Goal: Use online tool/utility: Utilize a website feature to perform a specific function

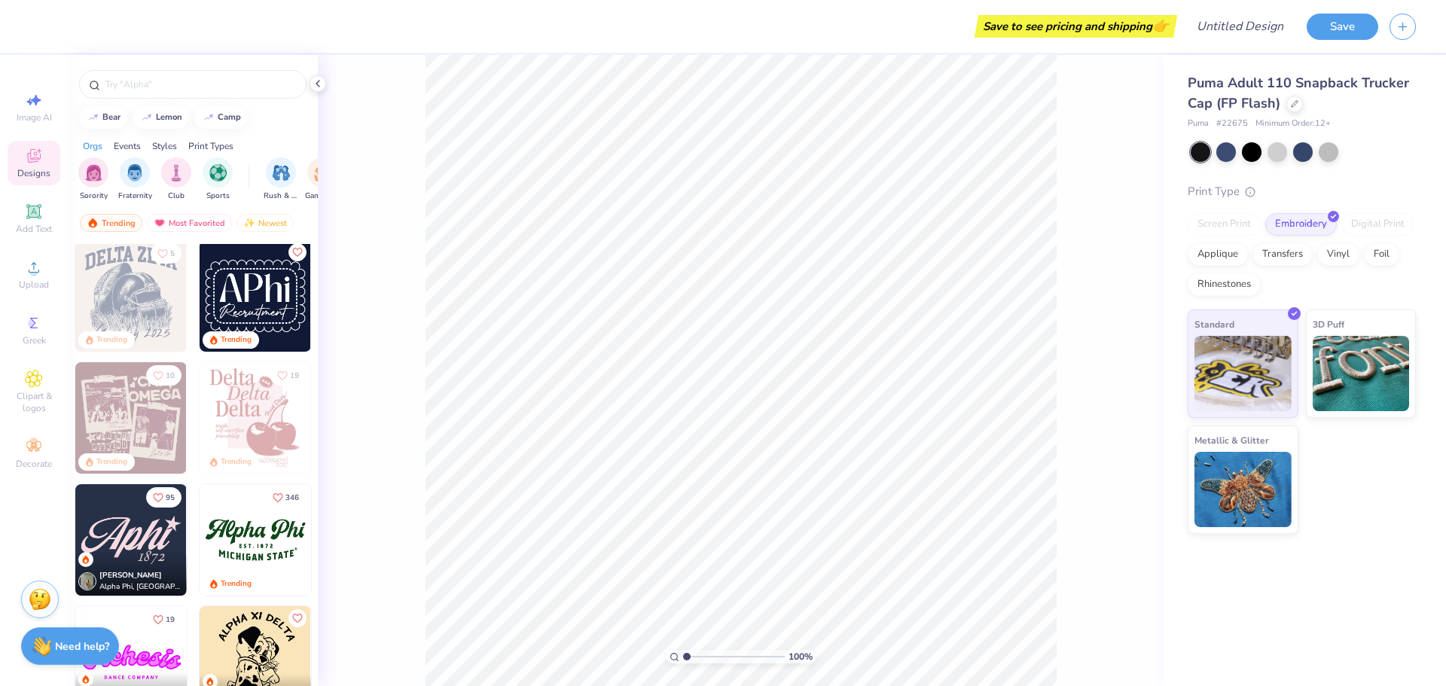
scroll to position [979, 0]
click at [32, 164] on icon at bounding box center [34, 156] width 18 height 18
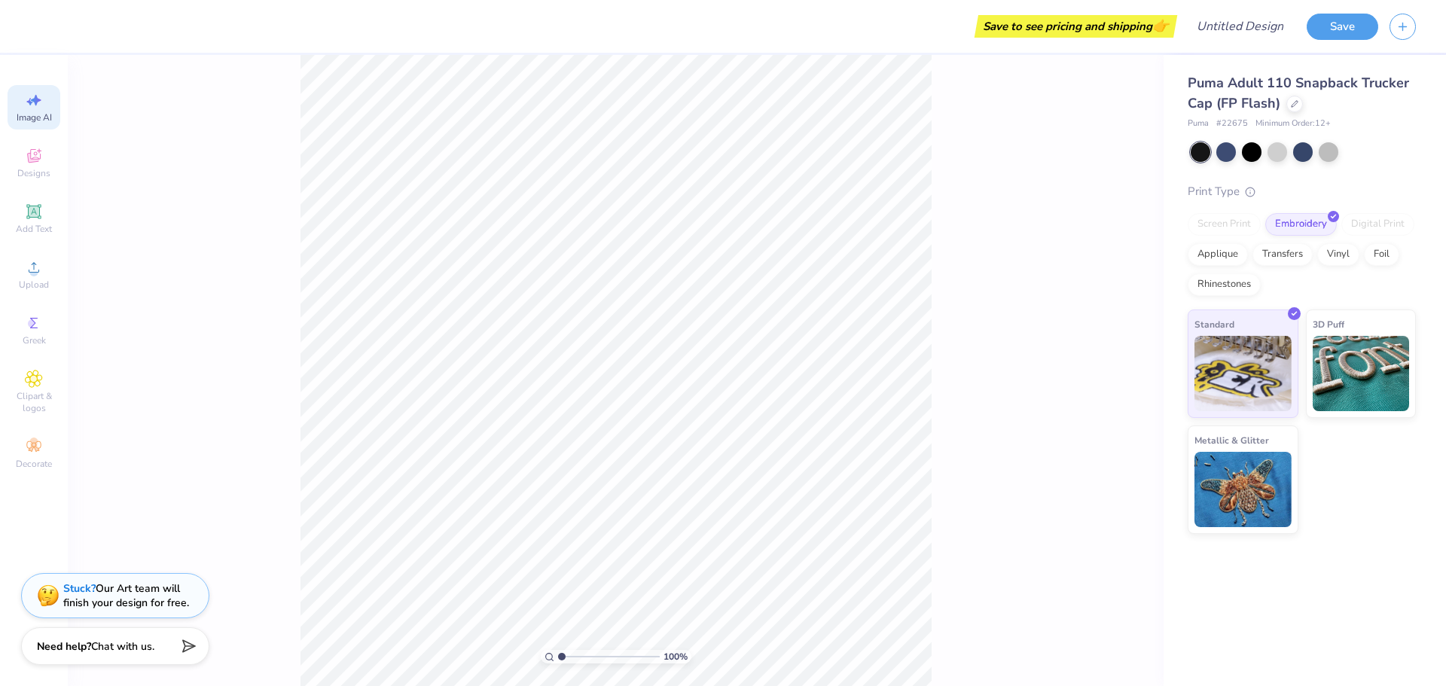
click at [28, 108] on icon at bounding box center [34, 100] width 18 height 18
select select "4"
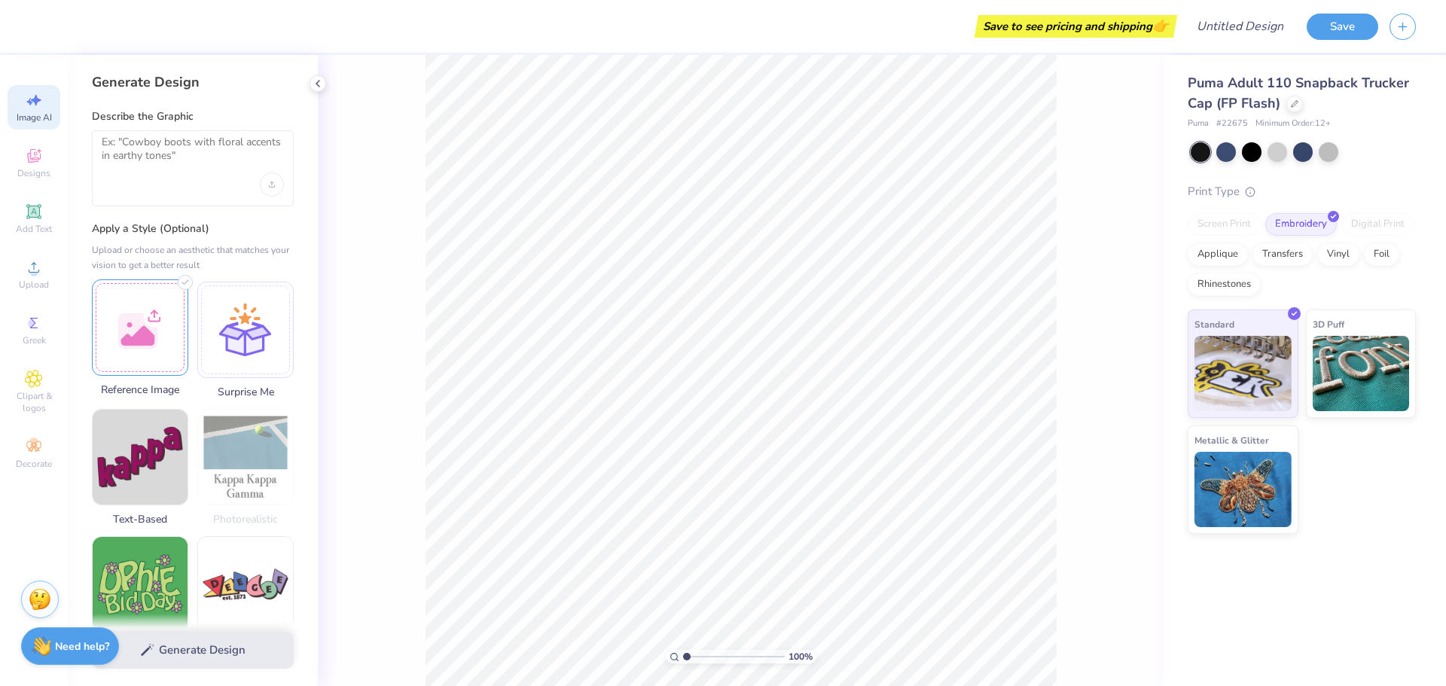
click at [136, 333] on div at bounding box center [140, 327] width 96 height 96
click at [114, 325] on img at bounding box center [140, 327] width 95 height 95
click at [154, 312] on img at bounding box center [140, 327] width 95 height 95
click at [1280, 151] on div at bounding box center [1277, 151] width 20 height 20
click at [166, 151] on textarea at bounding box center [193, 155] width 182 height 38
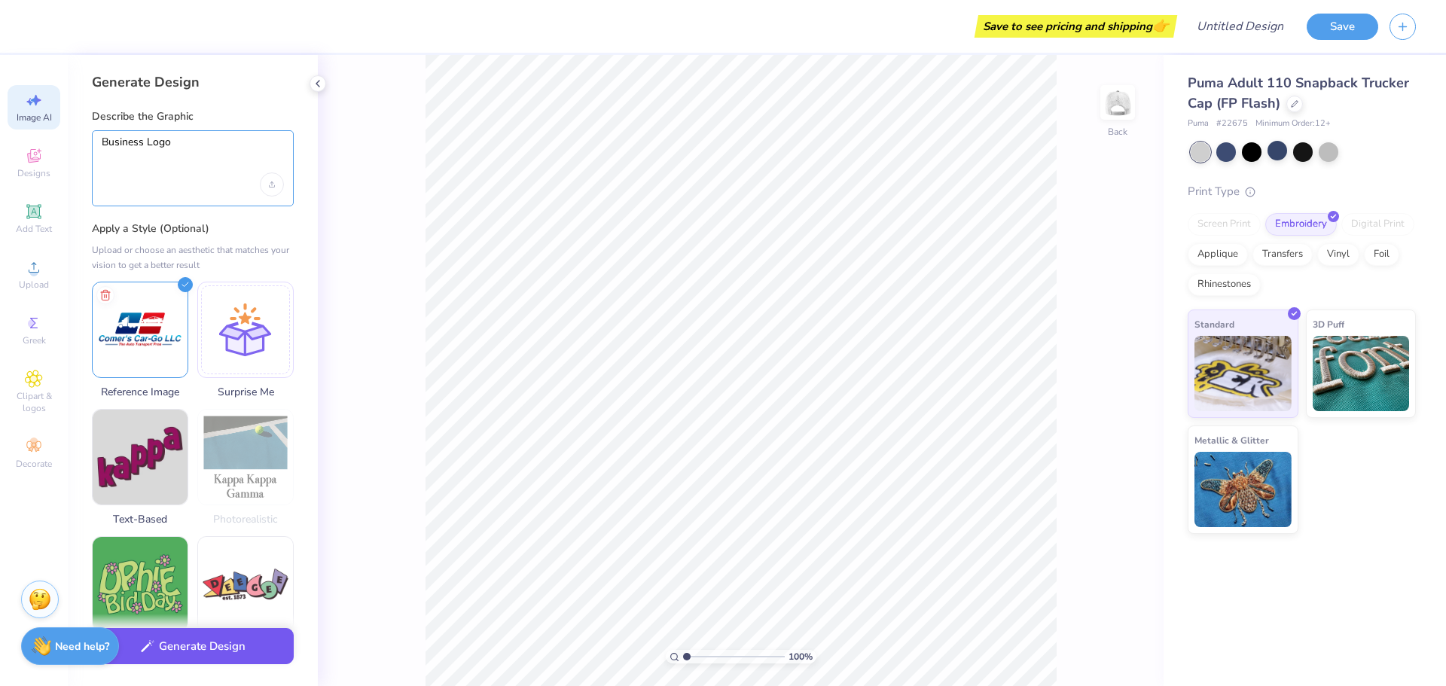
type textarea "Business Logo"
click at [209, 663] on button "Generate Design" at bounding box center [193, 646] width 202 height 37
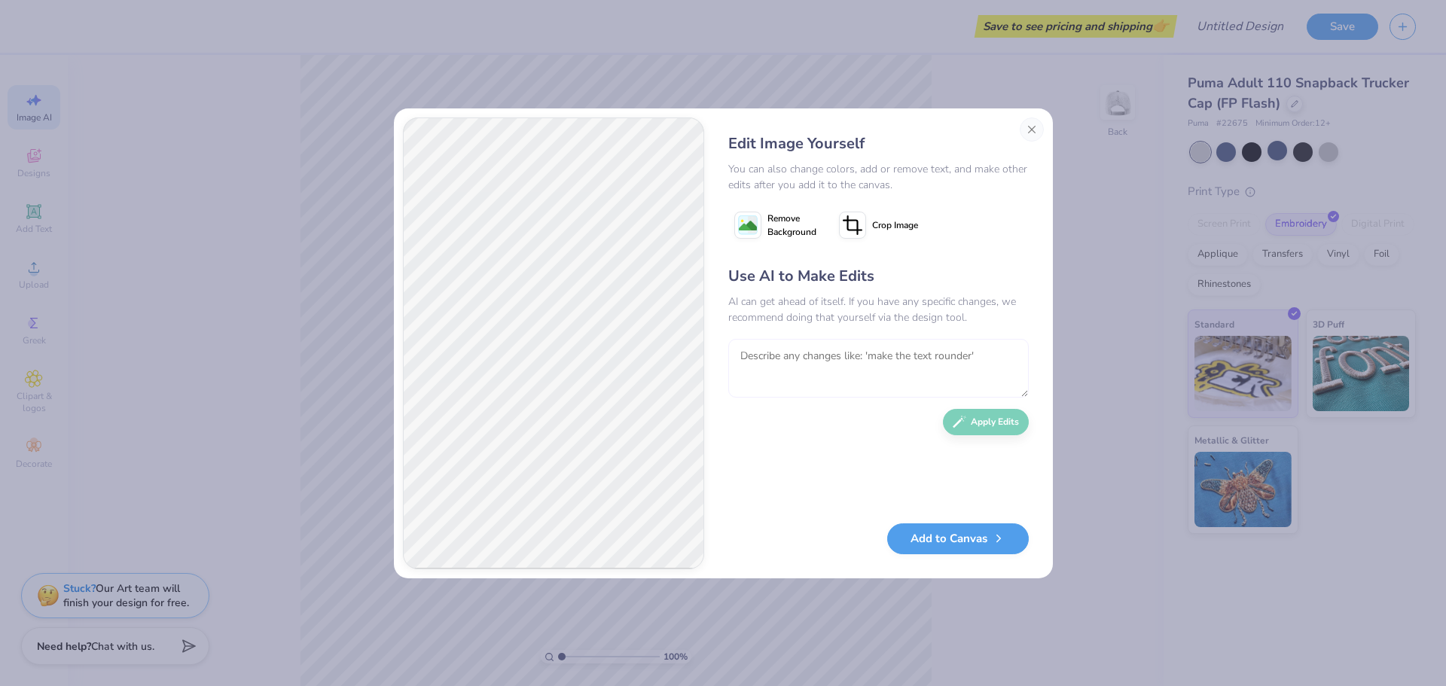
click at [841, 352] on textarea at bounding box center [878, 368] width 300 height 59
type textarea "Start Over. We are a carhauler company"
click at [989, 416] on button "Apply Edits" at bounding box center [986, 418] width 86 height 26
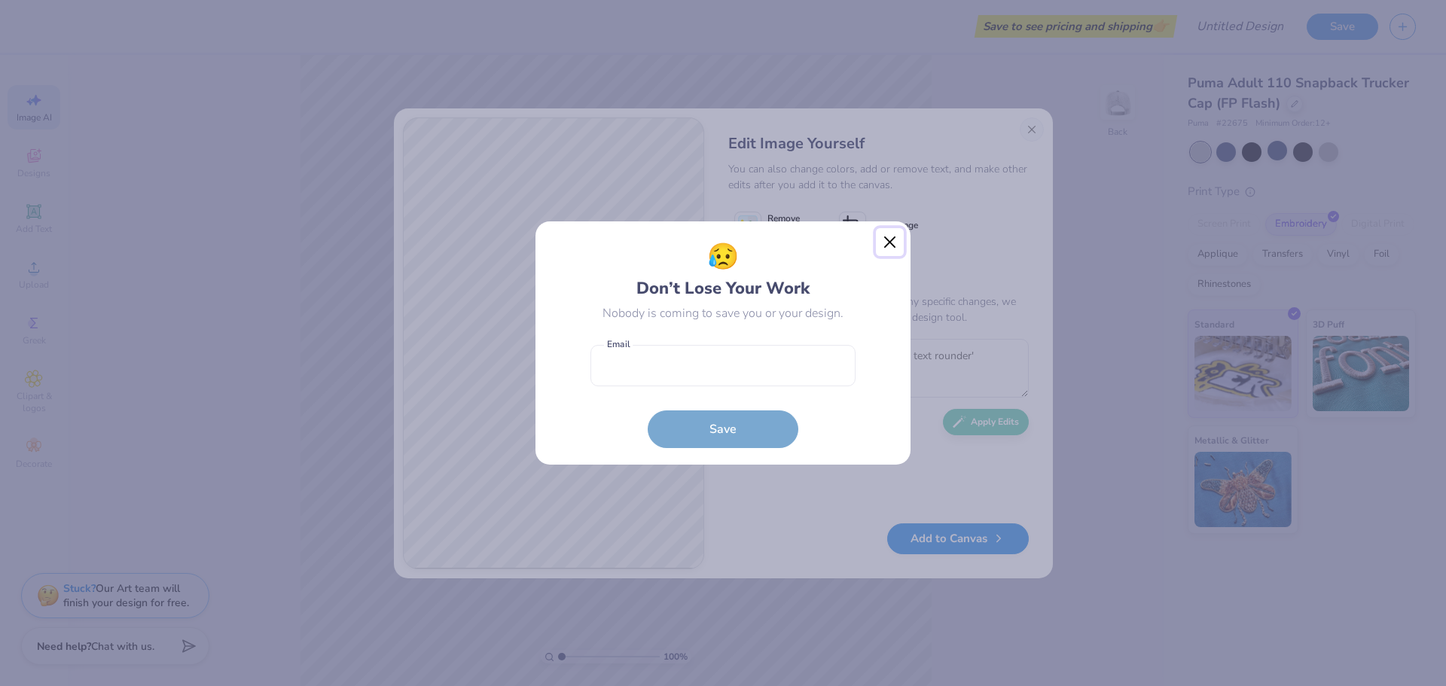
click at [891, 239] on button "Close" at bounding box center [890, 242] width 29 height 29
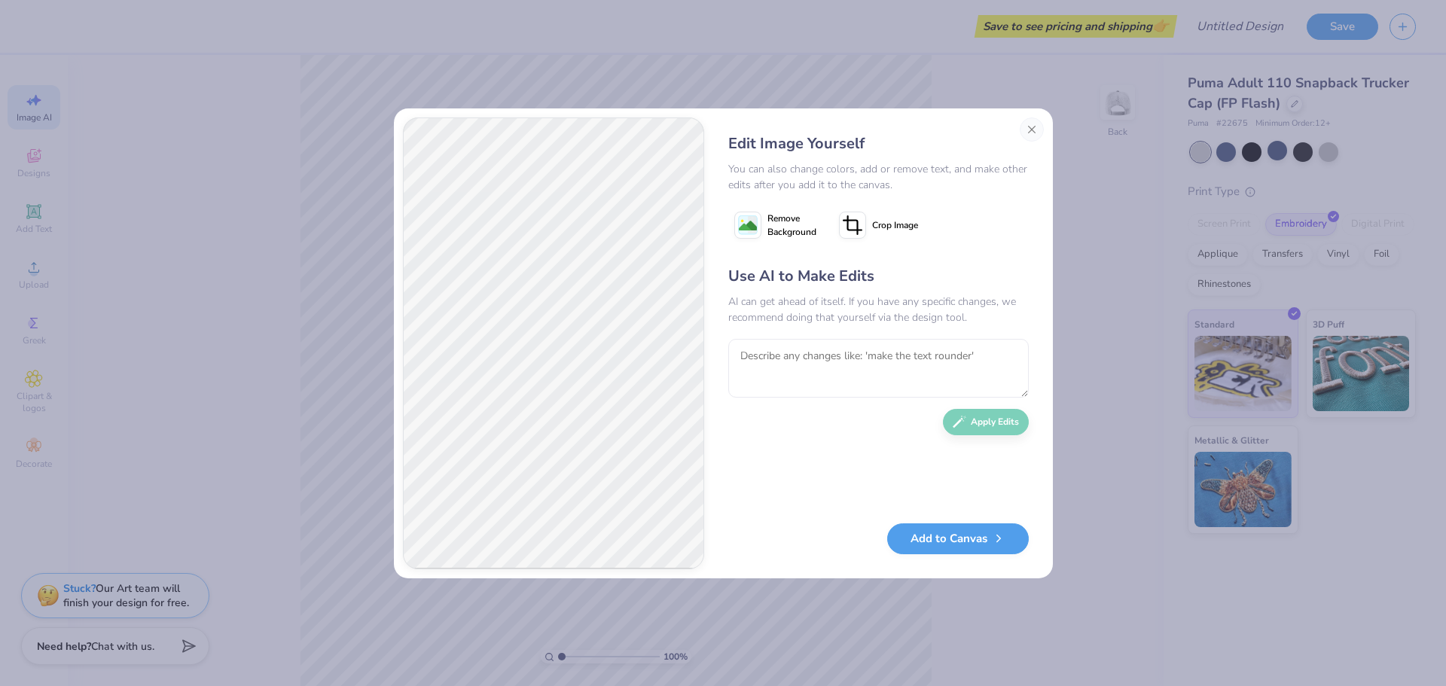
click at [743, 218] on image at bounding box center [748, 226] width 18 height 18
click at [1036, 126] on button "Close" at bounding box center [1031, 129] width 24 height 24
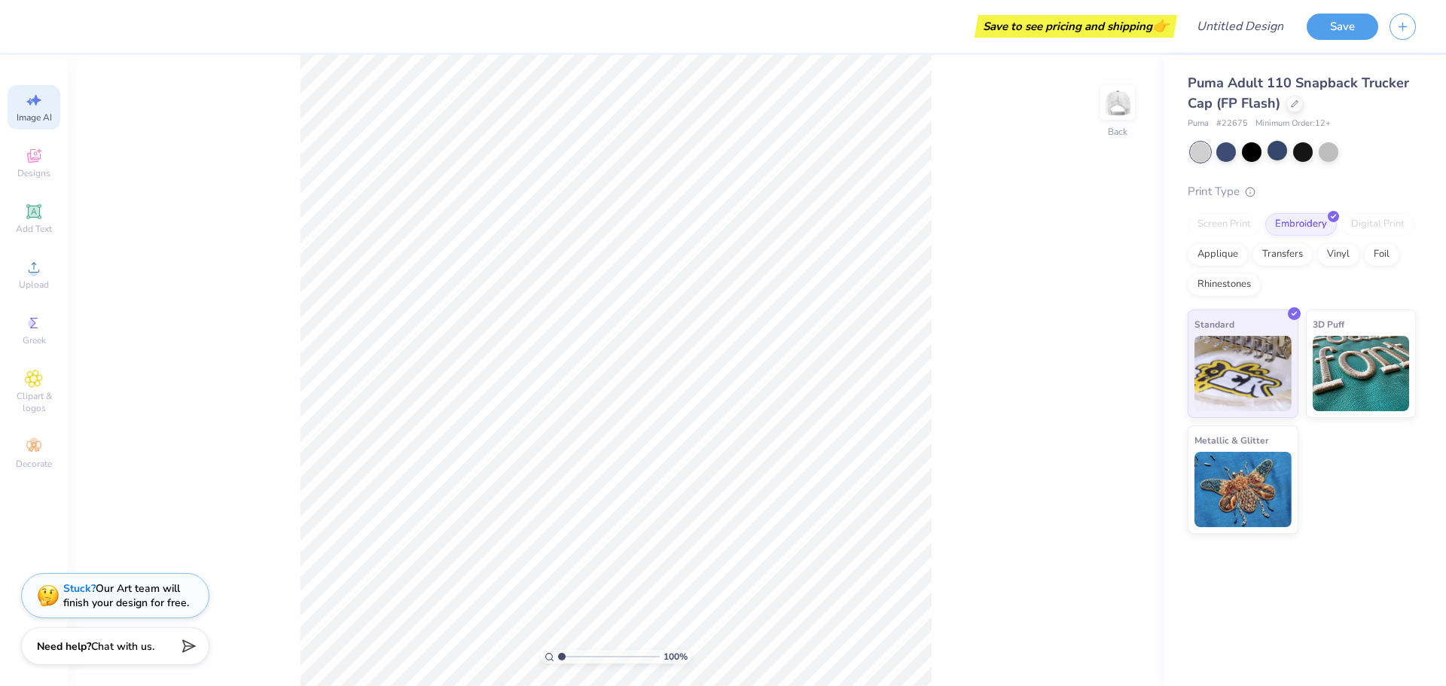
scroll to position [0, 34]
